Goal: Task Accomplishment & Management: Complete application form

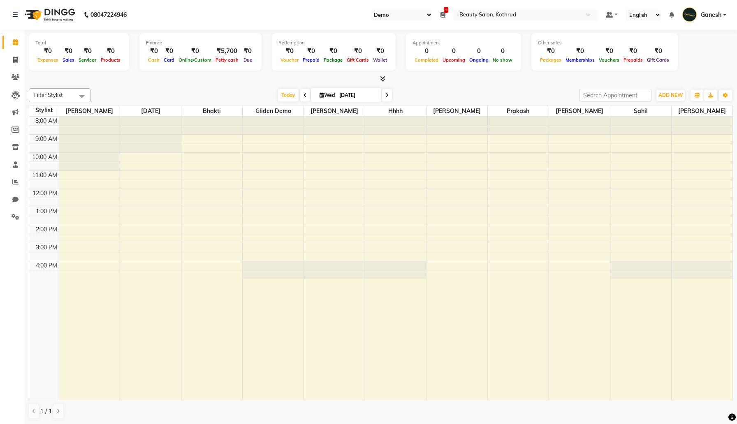
select select "24"
click at [14, 58] on icon at bounding box center [15, 60] width 5 height 6
select select "278"
select select "service"
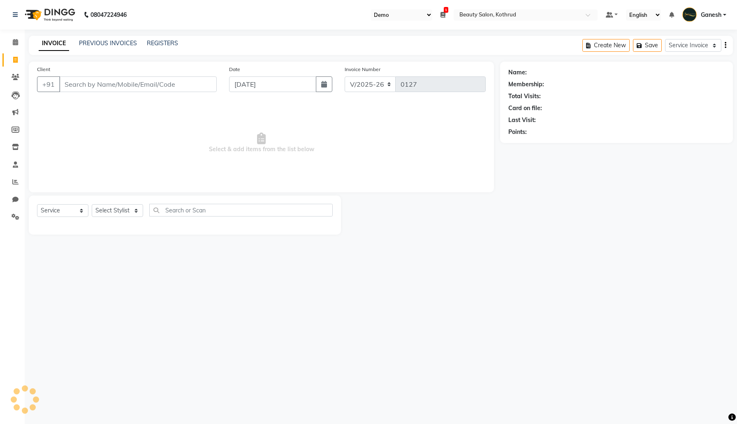
click at [99, 83] on input "Client" at bounding box center [137, 84] width 157 height 16
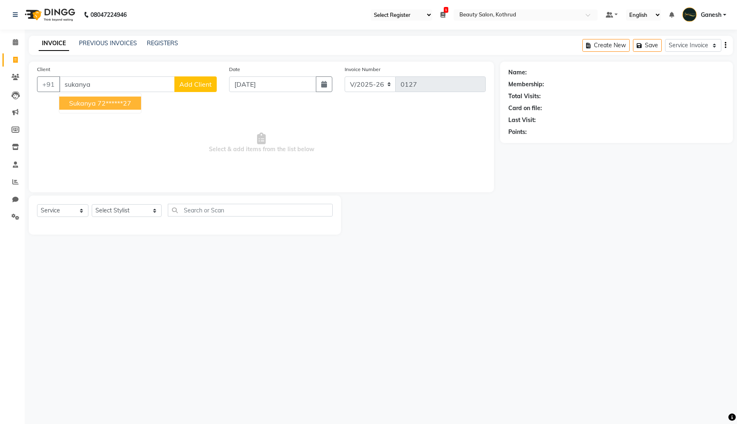
click at [86, 101] on span "Sukanya" at bounding box center [82, 103] width 27 height 8
type input "72******27"
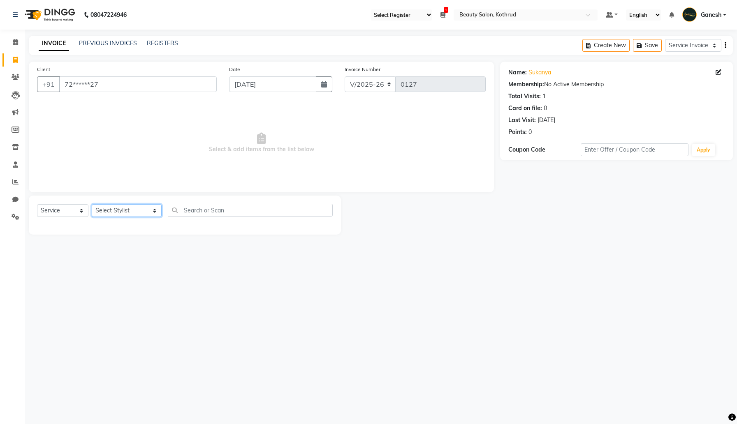
click at [133, 210] on select "Select Stylist [PERSON_NAME] Ankit [PERSON_NAME] [DATE][PERSON_NAME] [PERSON_NA…" at bounding box center [127, 210] width 70 height 13
click at [92, 204] on select "Select Stylist [PERSON_NAME] Ankit [PERSON_NAME] [DATE][PERSON_NAME] [PERSON_NA…" at bounding box center [127, 210] width 70 height 13
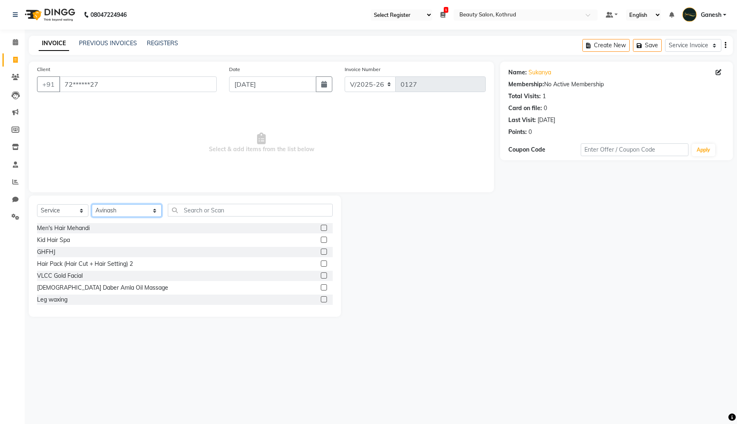
click at [136, 211] on select "Select Stylist [PERSON_NAME] Ankit [PERSON_NAME] [DATE][PERSON_NAME] [PERSON_NA…" at bounding box center [127, 210] width 70 height 13
select select "34772"
click at [92, 204] on select "Select Stylist [PERSON_NAME] Ankit [PERSON_NAME] [DATE][PERSON_NAME] [PERSON_NA…" at bounding box center [127, 210] width 70 height 13
click at [326, 225] on label at bounding box center [324, 228] width 6 height 6
click at [326, 226] on input "checkbox" at bounding box center [323, 228] width 5 height 5
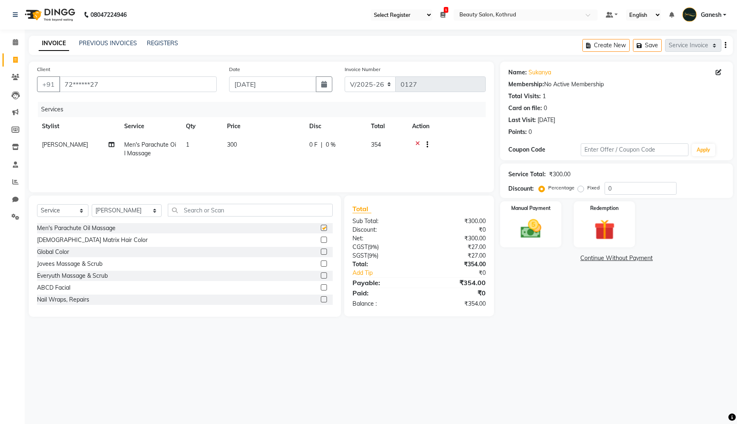
checkbox input "false"
click at [416, 143] on icon at bounding box center [417, 146] width 5 height 10
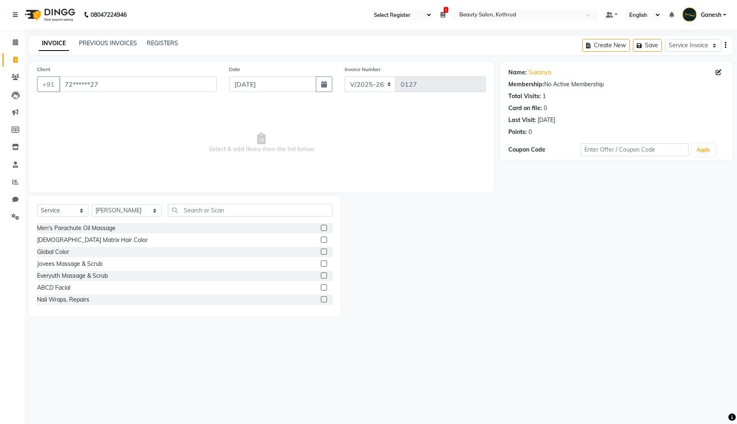
click at [322, 250] on label at bounding box center [324, 252] width 6 height 6
click at [322, 250] on input "checkbox" at bounding box center [323, 252] width 5 height 5
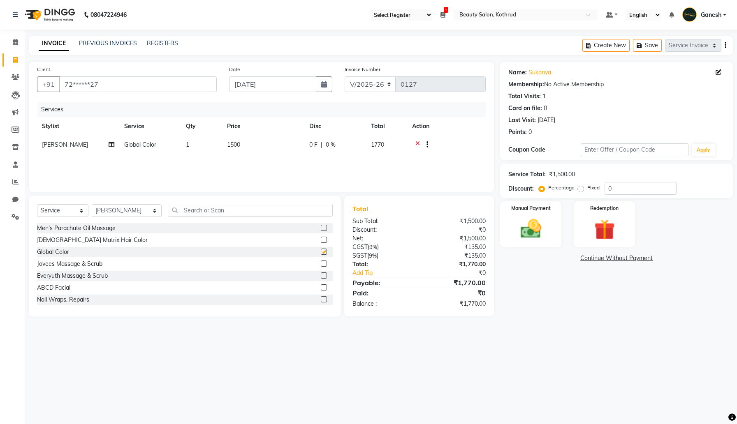
checkbox input "false"
click at [614, 231] on img at bounding box center [604, 230] width 35 height 27
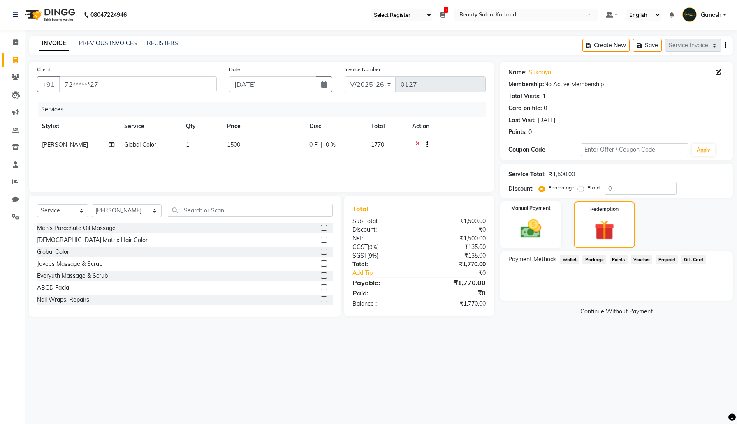
click at [676, 261] on span "Prepaid" at bounding box center [666, 259] width 22 height 9
click at [690, 258] on span "Gift Card" at bounding box center [693, 259] width 25 height 9
click at [594, 262] on span "Package" at bounding box center [594, 259] width 24 height 9
click at [567, 256] on span "Wallet" at bounding box center [569, 259] width 19 height 9
click at [84, 210] on select "Select Service Membership Package Voucher Prepaid Gift Card" at bounding box center [62, 210] width 51 height 13
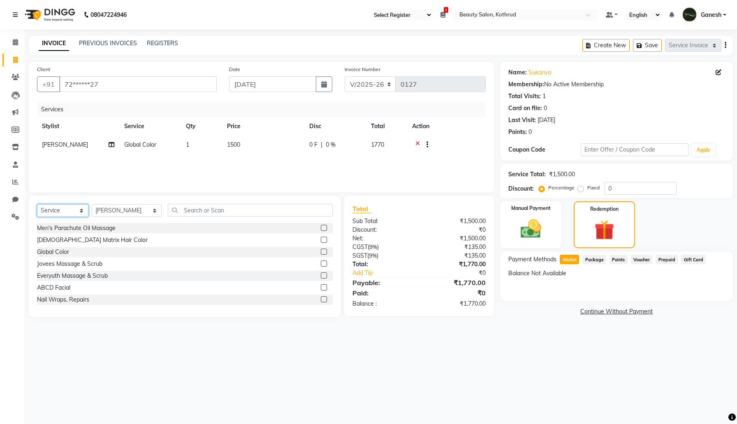
select select "package"
click at [37, 204] on select "Select Service Membership Package Voucher Prepaid Gift Card" at bounding box center [62, 210] width 51 height 13
click at [324, 251] on label at bounding box center [324, 252] width 6 height 6
click at [324, 251] on input "checkbox" at bounding box center [323, 252] width 5 height 5
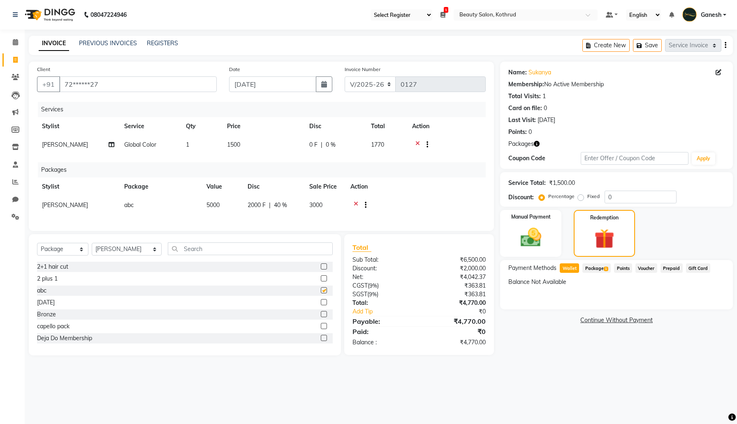
checkbox input "false"
